Goal: Navigation & Orientation: Find specific page/section

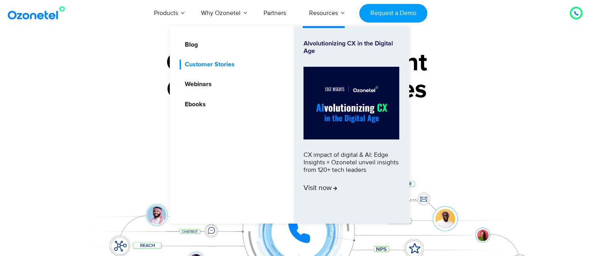
click at [219, 63] on link "Customer Stories" at bounding box center [208, 65] width 56 height 10
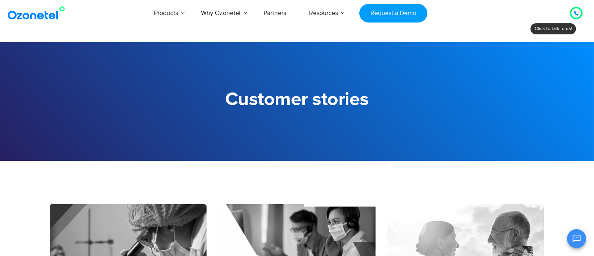
click at [29, 15] on img at bounding box center [38, 13] width 64 height 14
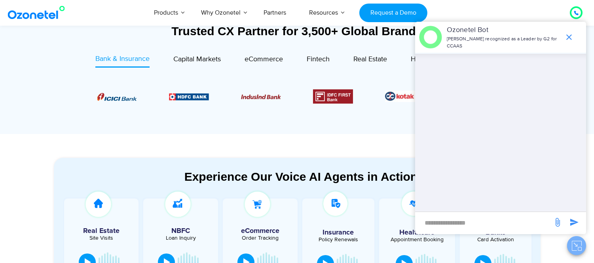
click at [571, 241] on button "Close chat" at bounding box center [576, 245] width 19 height 19
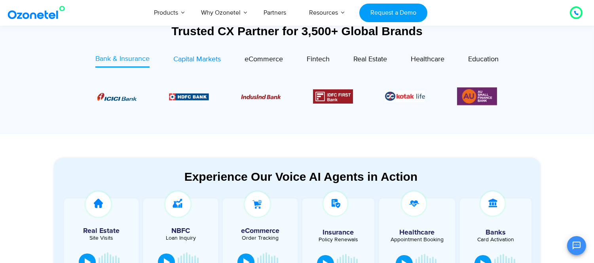
click at [201, 61] on span "Capital Markets" at bounding box center [196, 59] width 47 height 9
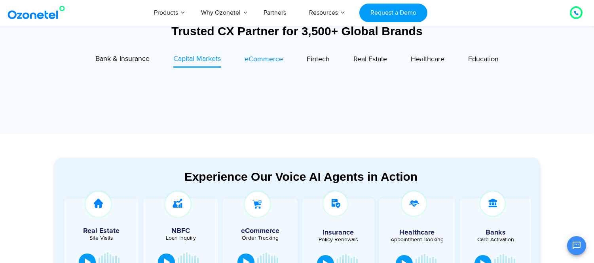
click at [267, 60] on span "eCommerce" at bounding box center [263, 59] width 38 height 9
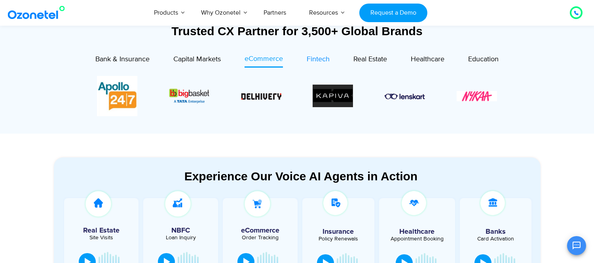
click at [315, 60] on span "Fintech" at bounding box center [318, 59] width 23 height 9
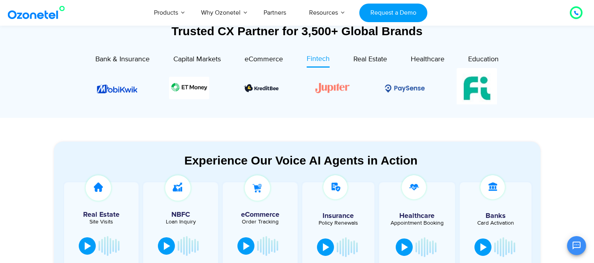
click at [349, 59] on div "Real Estate" at bounding box center [358, 61] width 57 height 14
click at [378, 59] on span "Real Estate" at bounding box center [370, 59] width 34 height 9
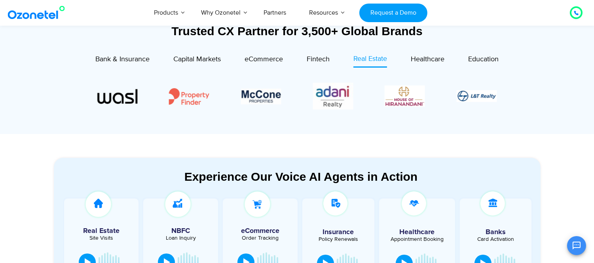
click at [25, 160] on section "Experience Our Voice AI Agents in Action Real Estate Site Visits NBFC Loan Inqu…" at bounding box center [297, 226] width 594 height 184
click at [388, 15] on link "Request a Demo" at bounding box center [393, 13] width 68 height 19
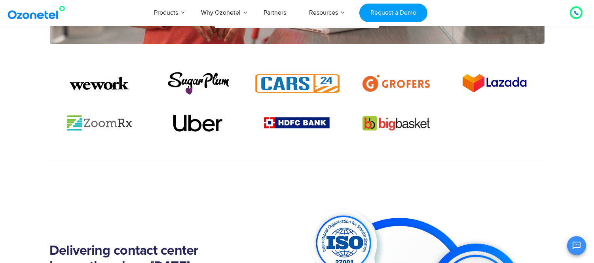
scroll to position [571, 0]
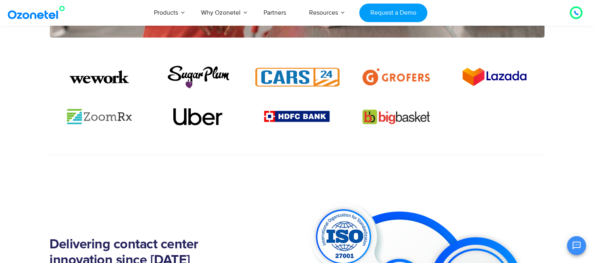
click at [46, 141] on div at bounding box center [297, 110] width 506 height 90
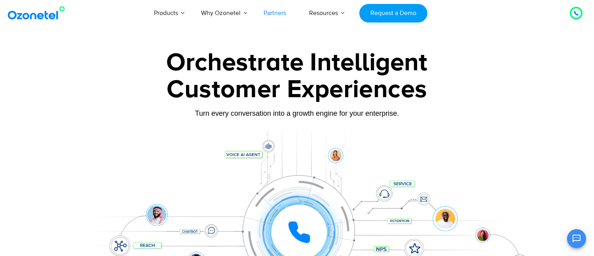
drag, startPoint x: 0, startPoint y: 0, endPoint x: 286, endPoint y: 13, distance: 286.7
click at [286, 13] on link "Partners" at bounding box center [274, 13] width 45 height 26
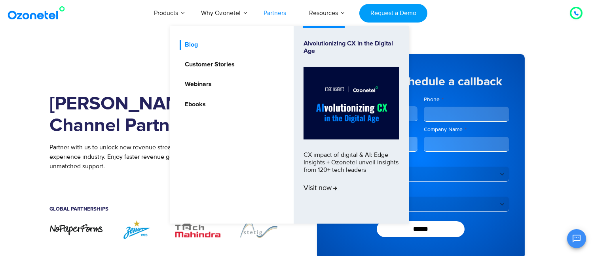
click at [194, 46] on link "Blog" at bounding box center [189, 45] width 19 height 10
